Goal: Information Seeking & Learning: Check status

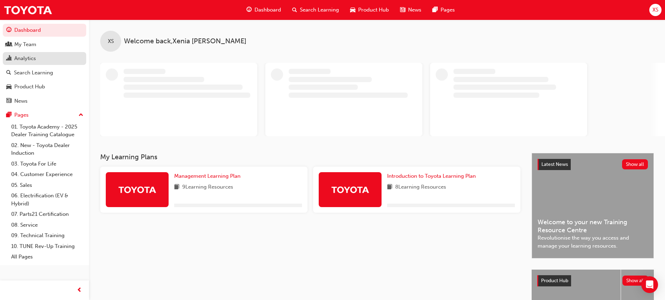
drag, startPoint x: 24, startPoint y: 46, endPoint x: 55, endPoint y: 54, distance: 32.8
click at [24, 46] on div "My Team" at bounding box center [25, 44] width 22 height 8
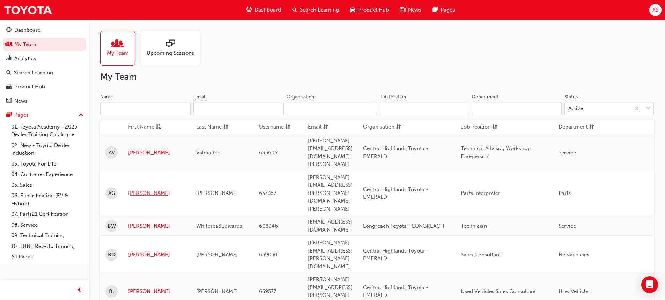
click at [133, 189] on link "[PERSON_NAME]" at bounding box center [157, 193] width 58 height 8
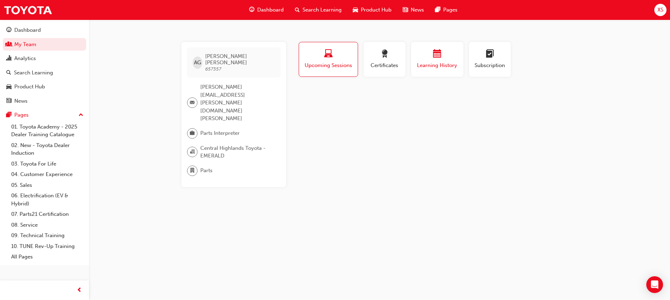
click at [436, 61] on div "Learning History" at bounding box center [437, 60] width 42 height 20
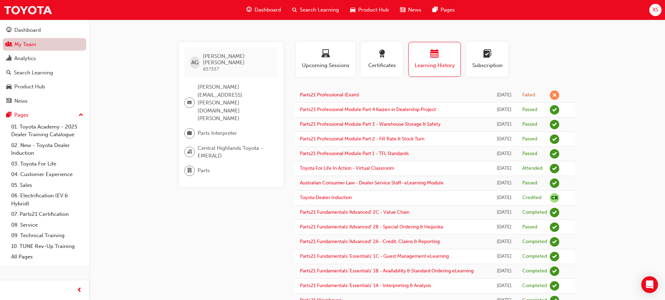
click at [26, 43] on link "My Team" at bounding box center [44, 44] width 83 height 13
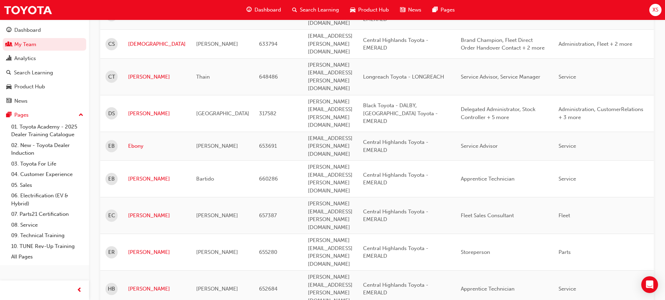
scroll to position [349, 0]
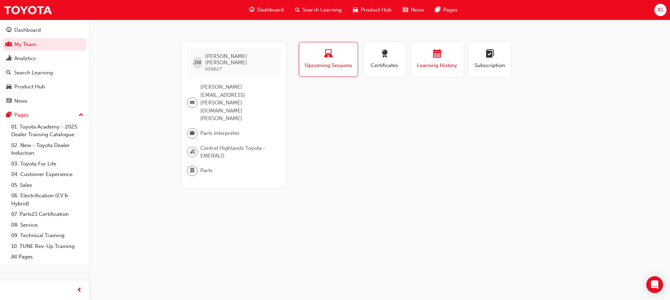
click at [437, 61] on span "Learning History" at bounding box center [437, 65] width 42 height 8
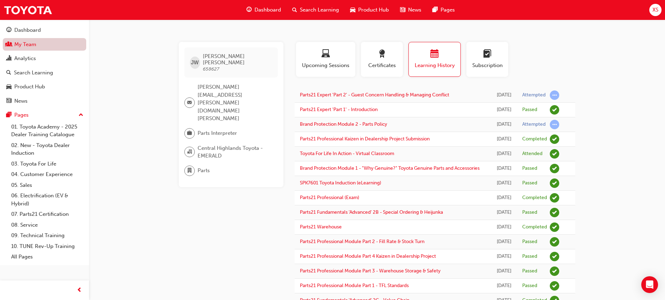
click at [27, 45] on link "My Team" at bounding box center [44, 44] width 83 height 13
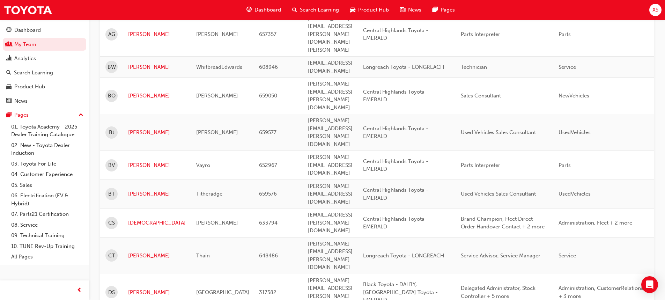
scroll to position [175, 0]
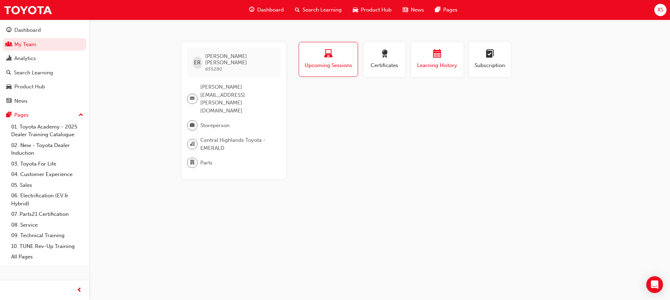
click at [437, 64] on span "Learning History" at bounding box center [437, 65] width 42 height 8
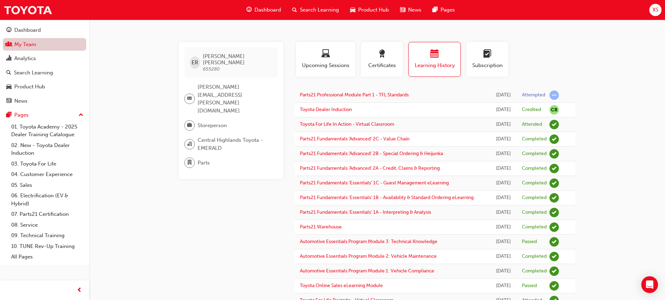
drag, startPoint x: 33, startPoint y: 42, endPoint x: 41, endPoint y: 44, distance: 8.8
click at [33, 42] on link "My Team" at bounding box center [44, 44] width 83 height 13
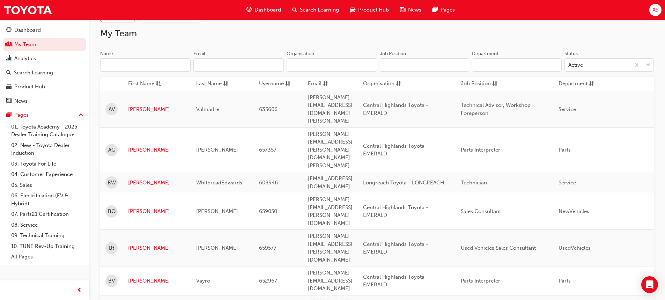
scroll to position [35, 0]
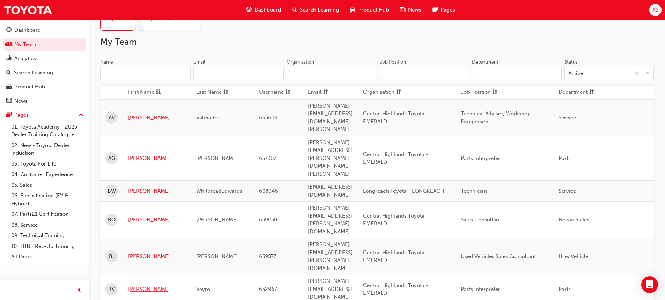
click at [138, 285] on link "[PERSON_NAME]" at bounding box center [157, 289] width 58 height 8
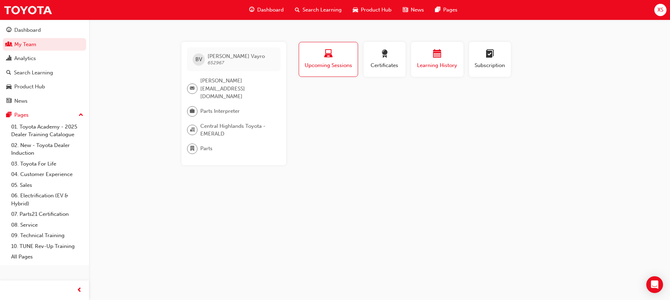
click at [444, 62] on span "Learning History" at bounding box center [437, 65] width 42 height 8
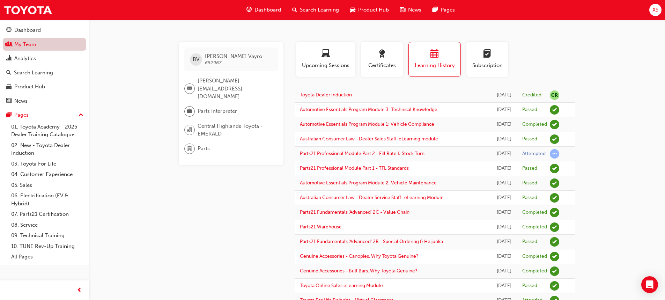
click at [26, 45] on link "My Team" at bounding box center [44, 44] width 83 height 13
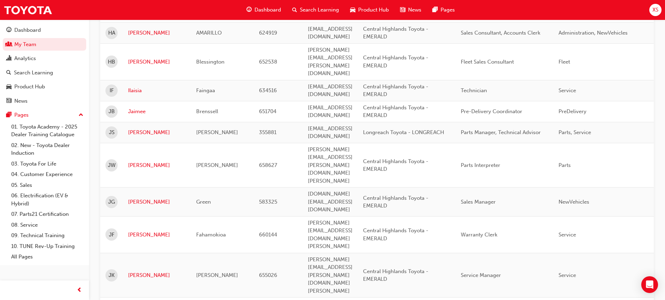
scroll to position [663, 0]
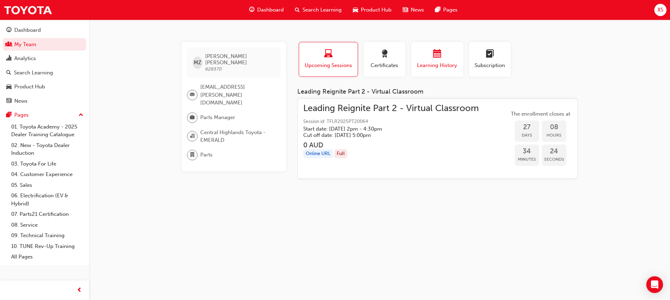
click at [432, 60] on div "button" at bounding box center [437, 55] width 42 height 11
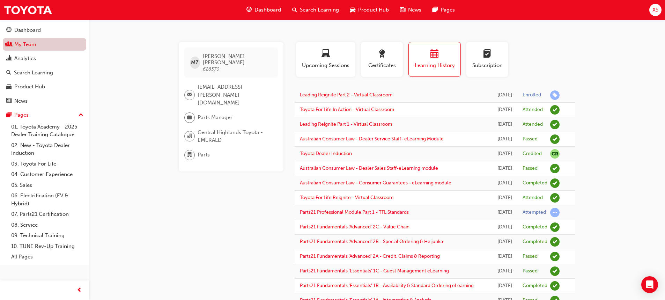
drag, startPoint x: 18, startPoint y: 42, endPoint x: 40, endPoint y: 47, distance: 22.3
click at [18, 42] on link "My Team" at bounding box center [44, 44] width 83 height 13
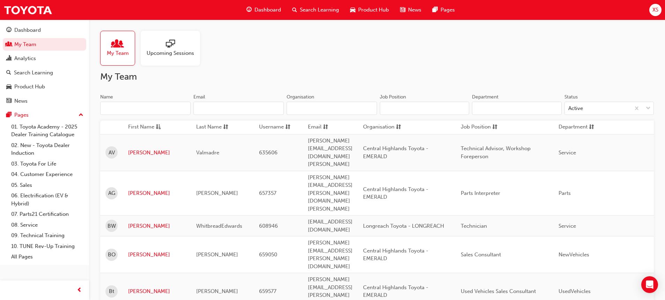
click at [154, 45] on div at bounding box center [170, 44] width 47 height 10
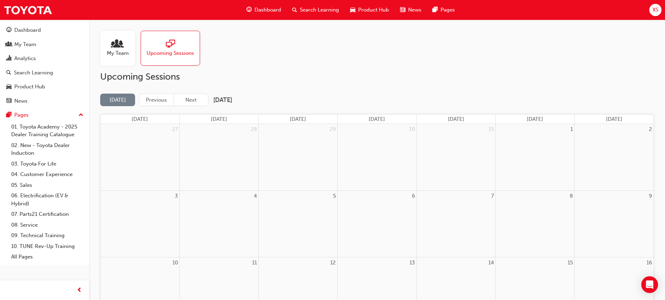
click at [116, 46] on span "people-icon" at bounding box center [117, 44] width 9 height 10
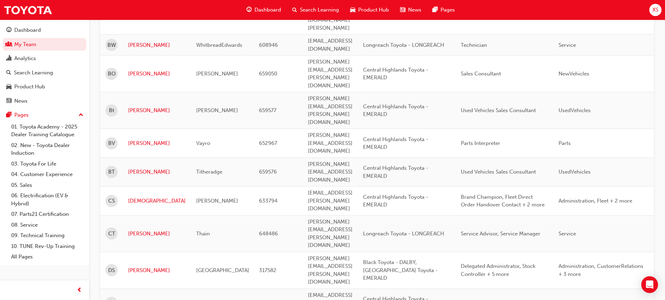
scroll to position [209, 0]
